Goal: Task Accomplishment & Management: Use online tool/utility

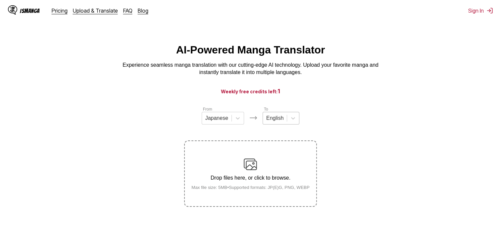
click at [283, 123] on div "English" at bounding box center [275, 118] width 24 height 10
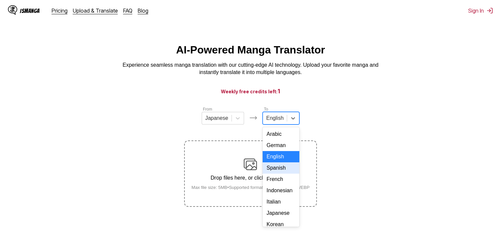
click at [277, 173] on div "Spanish" at bounding box center [281, 167] width 37 height 11
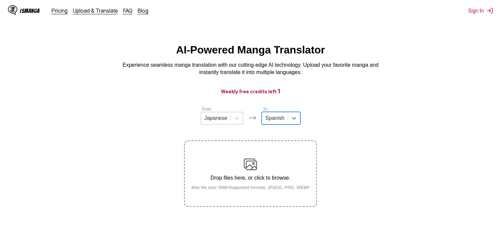
click at [231, 121] on span at bounding box center [231, 118] width 0 height 7
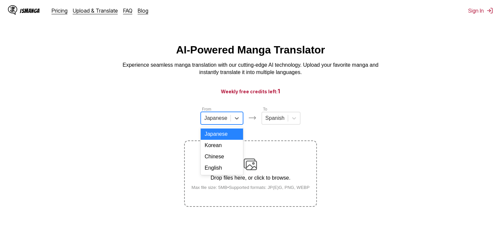
click at [25, 11] on div "IsManga" at bounding box center [30, 11] width 20 height 6
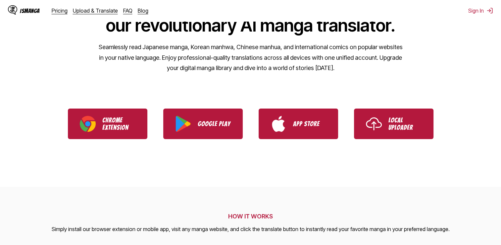
scroll to position [92, 0]
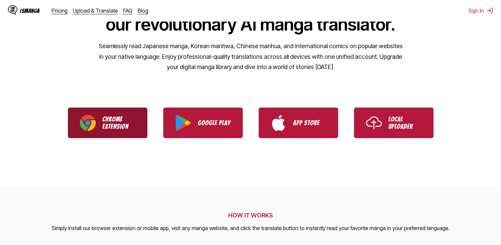
click at [93, 123] on img "Download IsManga Chrome Extension" at bounding box center [88, 123] width 16 height 16
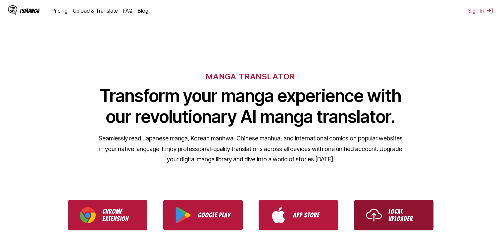
click at [372, 213] on img "Use IsManga Local Uploader" at bounding box center [374, 215] width 16 height 16
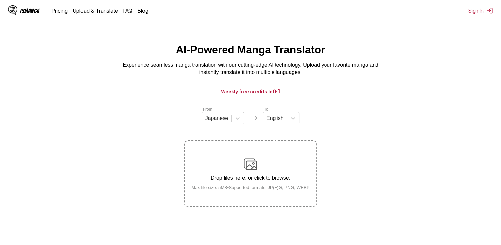
click at [275, 123] on div "English" at bounding box center [275, 118] width 24 height 10
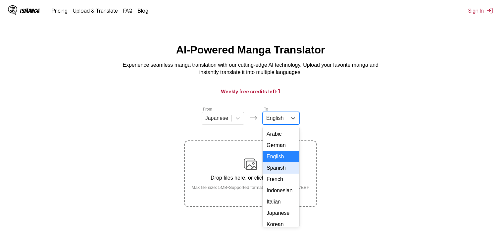
click at [278, 173] on div "Spanish" at bounding box center [281, 167] width 37 height 11
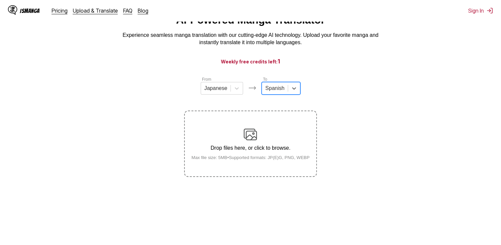
scroll to position [43, 0]
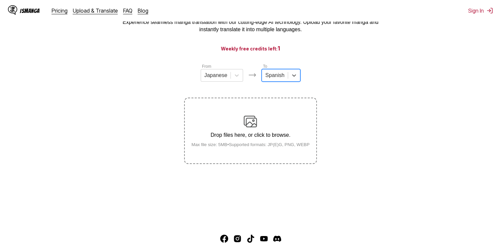
click at [69, 160] on section "From Japanese To option Spanish, selected. Spanish Drop files here, or click to…" at bounding box center [250, 113] width 491 height 101
click at [253, 206] on main "AI-Powered Manga Translator Experience seamless manga translation with our cutt…" at bounding box center [250, 111] width 501 height 220
